Goal: Task Accomplishment & Management: Manage account settings

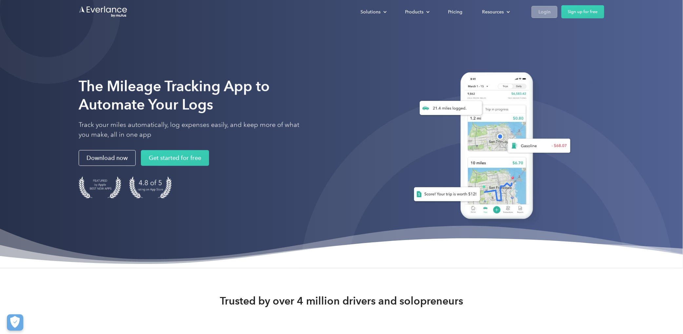
click at [542, 10] on div "Login" at bounding box center [544, 12] width 12 height 8
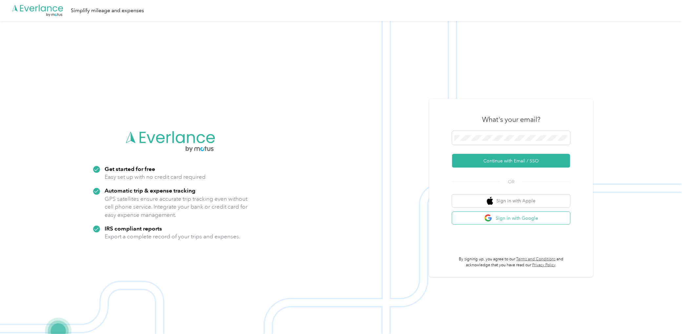
click at [521, 218] on button "Sign in with Google" at bounding box center [511, 218] width 118 height 13
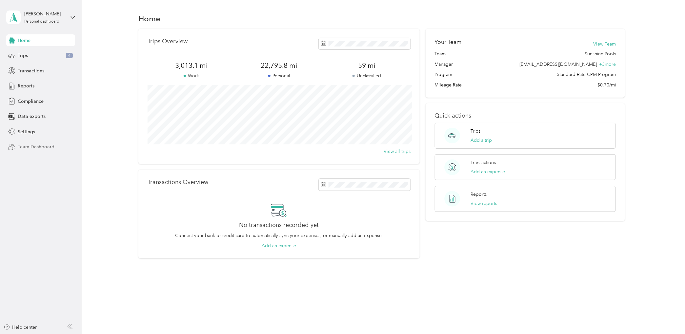
click at [48, 144] on span "Team Dashboard" at bounding box center [36, 147] width 37 height 7
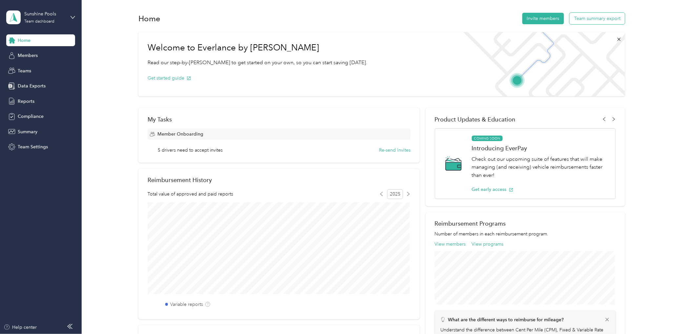
click at [592, 21] on button "Team summary export" at bounding box center [596, 18] width 55 height 11
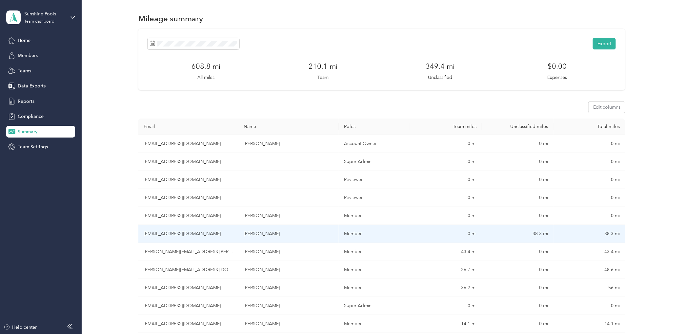
click at [184, 233] on td "ebeltran@sunshinepoolsinc.com" at bounding box center [188, 234] width 100 height 18
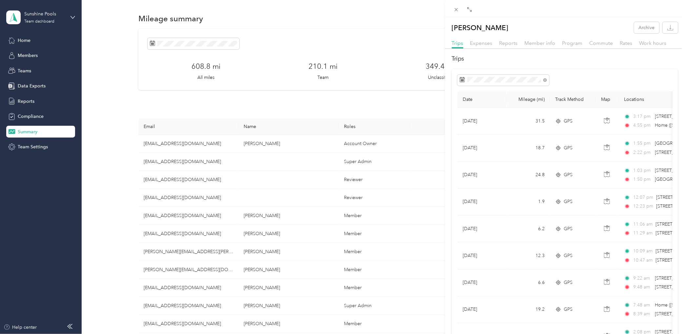
click at [190, 268] on div "Jose Beltran Archive Trips Expenses Reports Member info Program Commute Rates W…" at bounding box center [342, 167] width 685 height 334
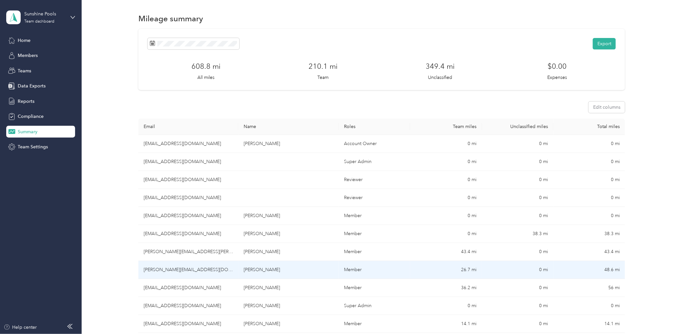
drag, startPoint x: 190, startPoint y: 269, endPoint x: 188, endPoint y: 273, distance: 4.1
click at [188, 273] on td "manuel.alonso25@gmail.com" at bounding box center [188, 270] width 100 height 18
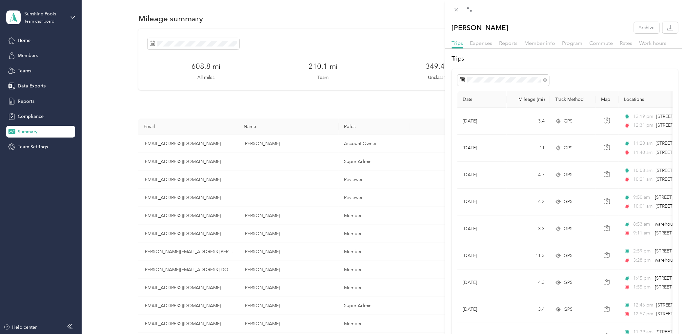
click at [163, 286] on div "Manuel Alonso Archive Trips Expenses Reports Member info Program Commute Rates …" at bounding box center [342, 167] width 685 height 334
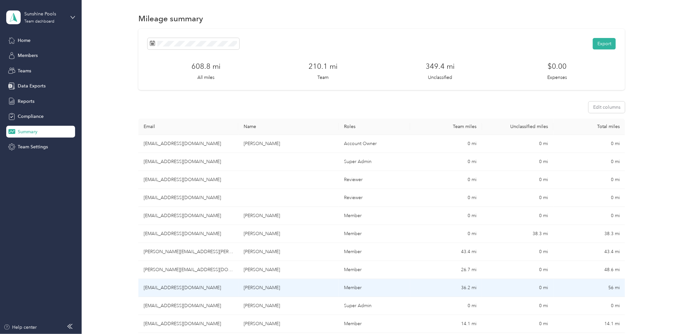
click at [163, 289] on td "hubberalonsospi@gmail.com" at bounding box center [188, 288] width 100 height 18
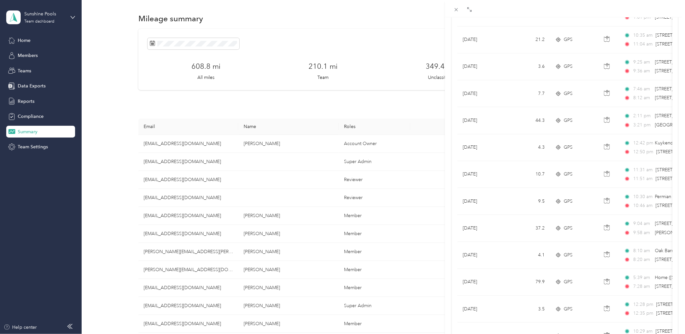
scroll to position [498, 0]
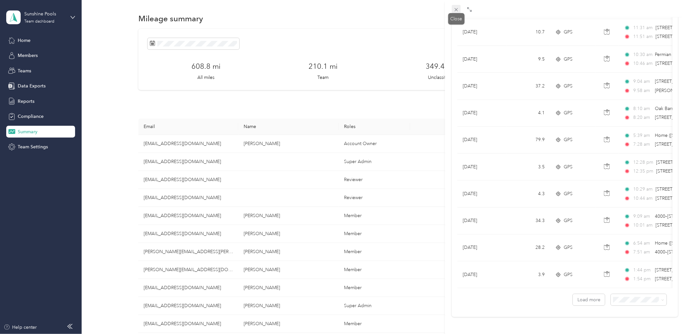
click at [455, 9] on icon at bounding box center [455, 9] width 3 height 3
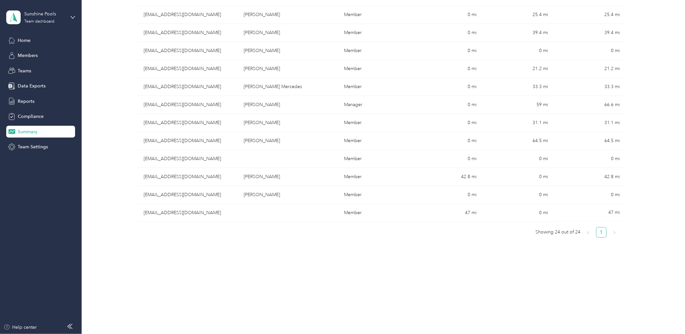
scroll to position [295, 0]
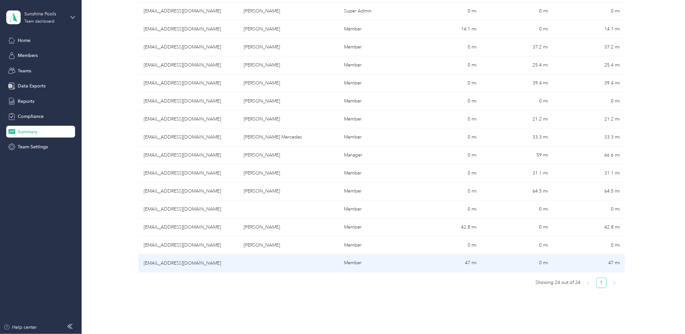
click at [178, 263] on td "lcaldwell@sunshinepoolsinc.com" at bounding box center [188, 264] width 100 height 18
